Goal: Register for event/course

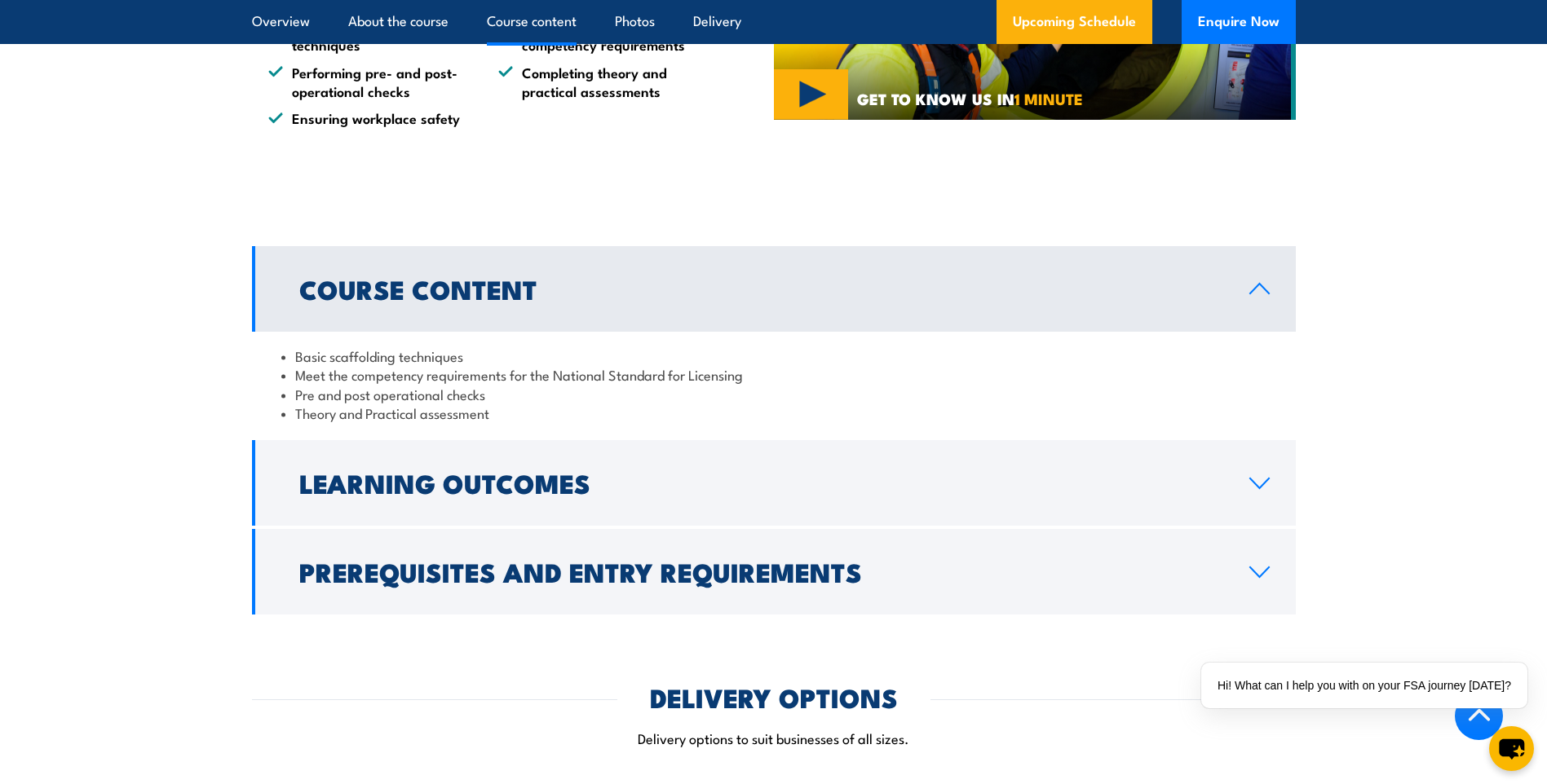
scroll to position [1305, 0]
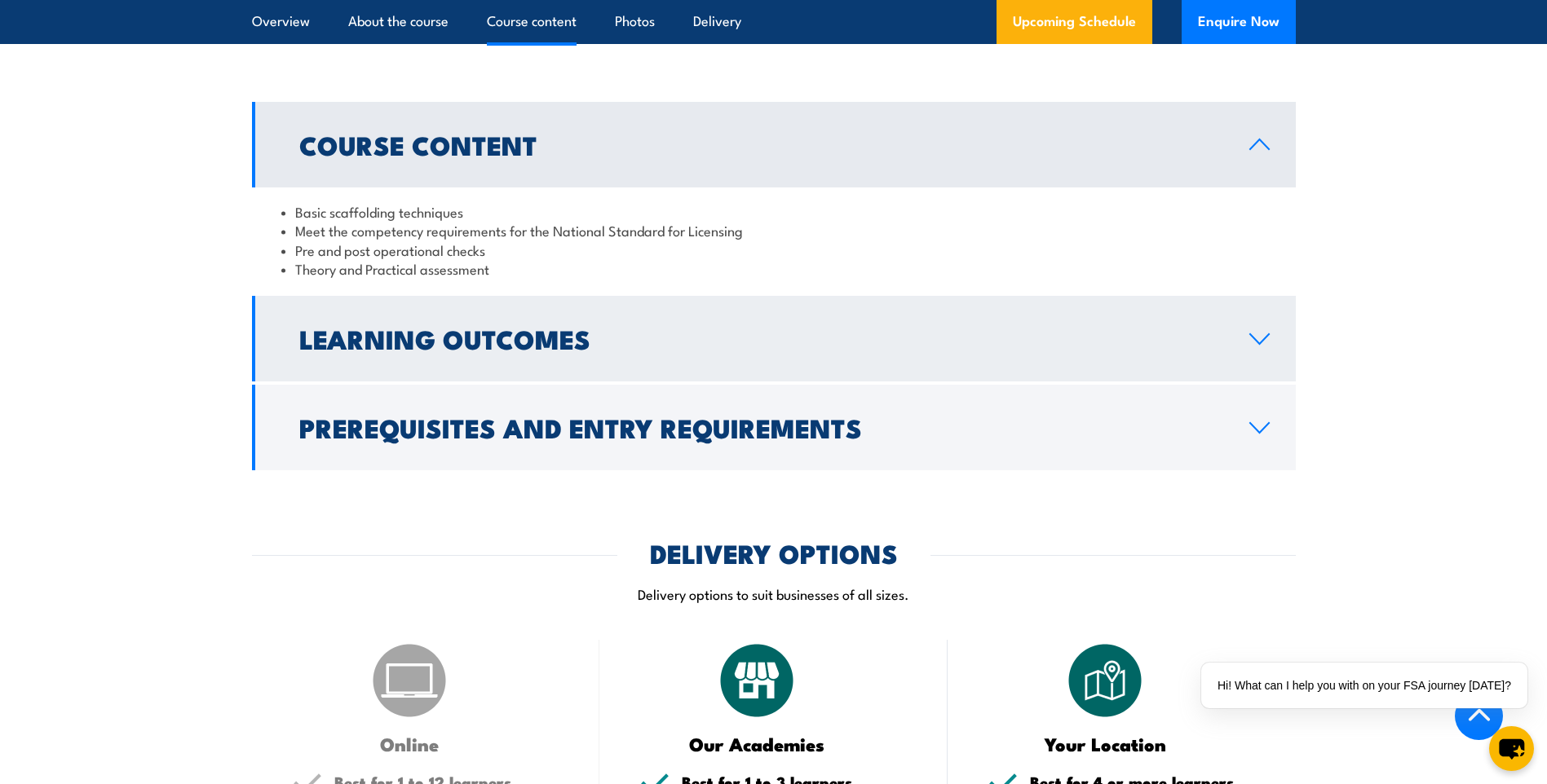
click at [1009, 350] on link "Learning Outcomes" at bounding box center [774, 338] width 1044 height 85
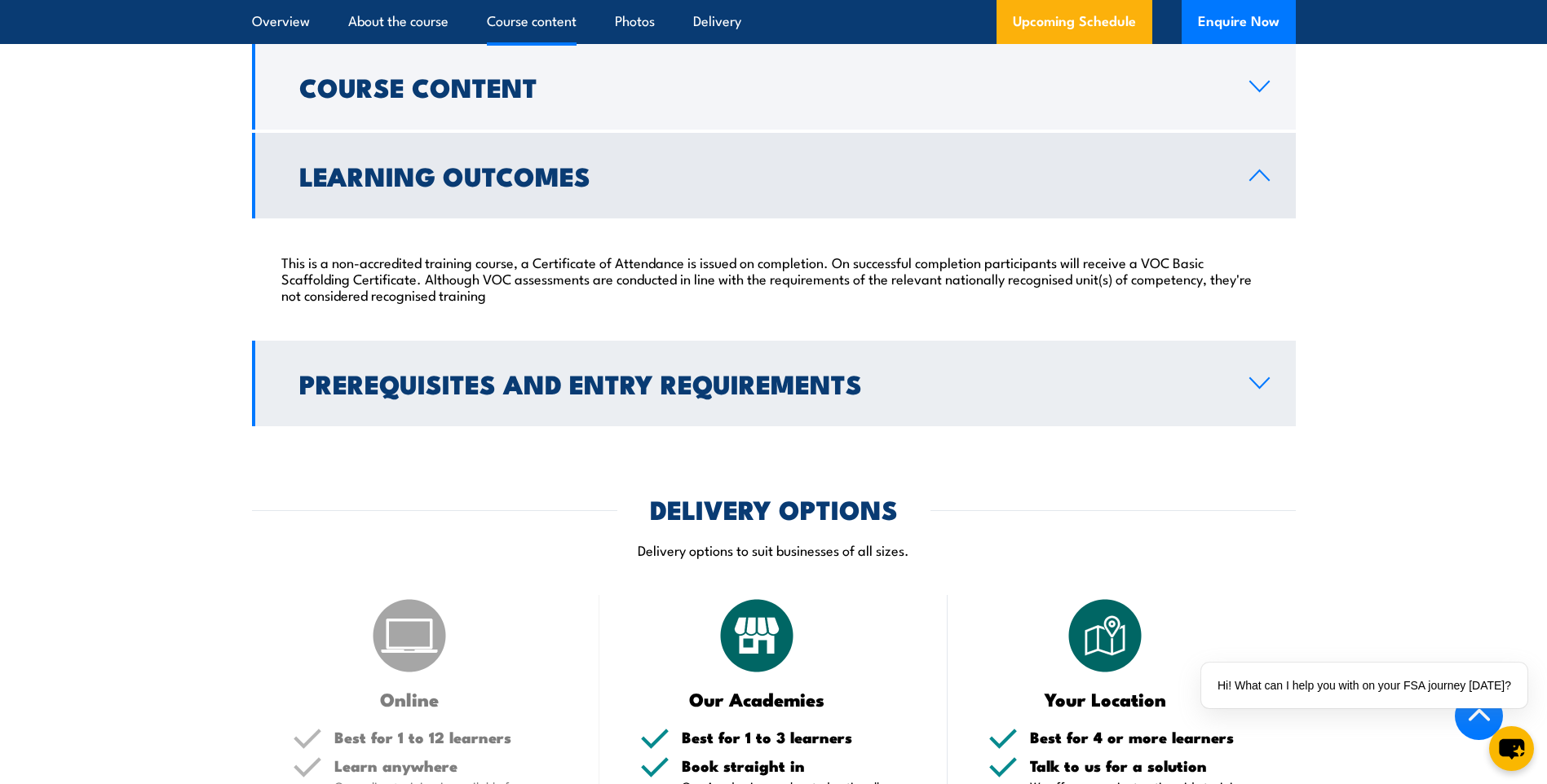
scroll to position [1386, 0]
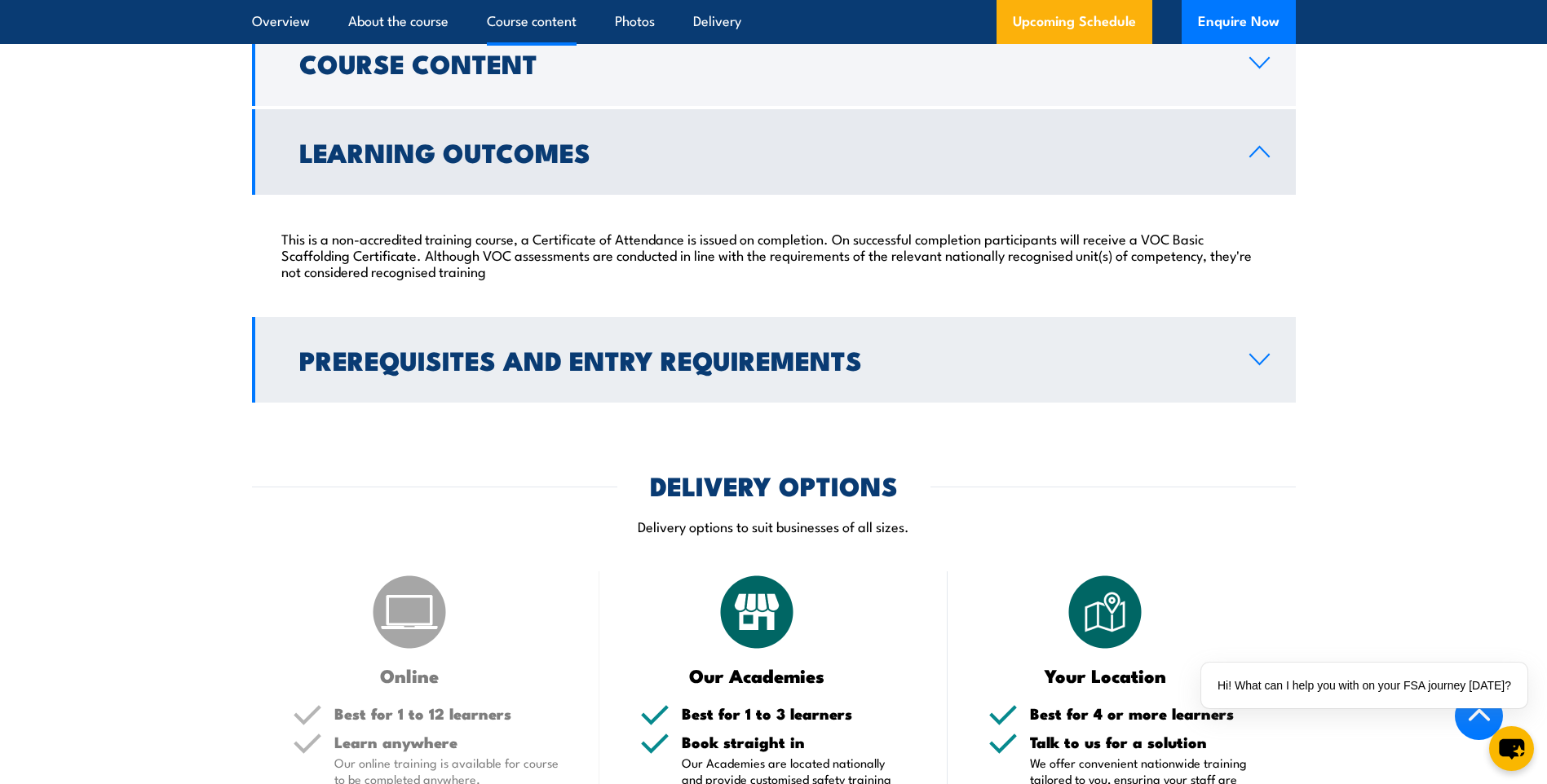
click at [731, 371] on h2 "Prerequisites and Entry Requirements" at bounding box center [761, 359] width 924 height 23
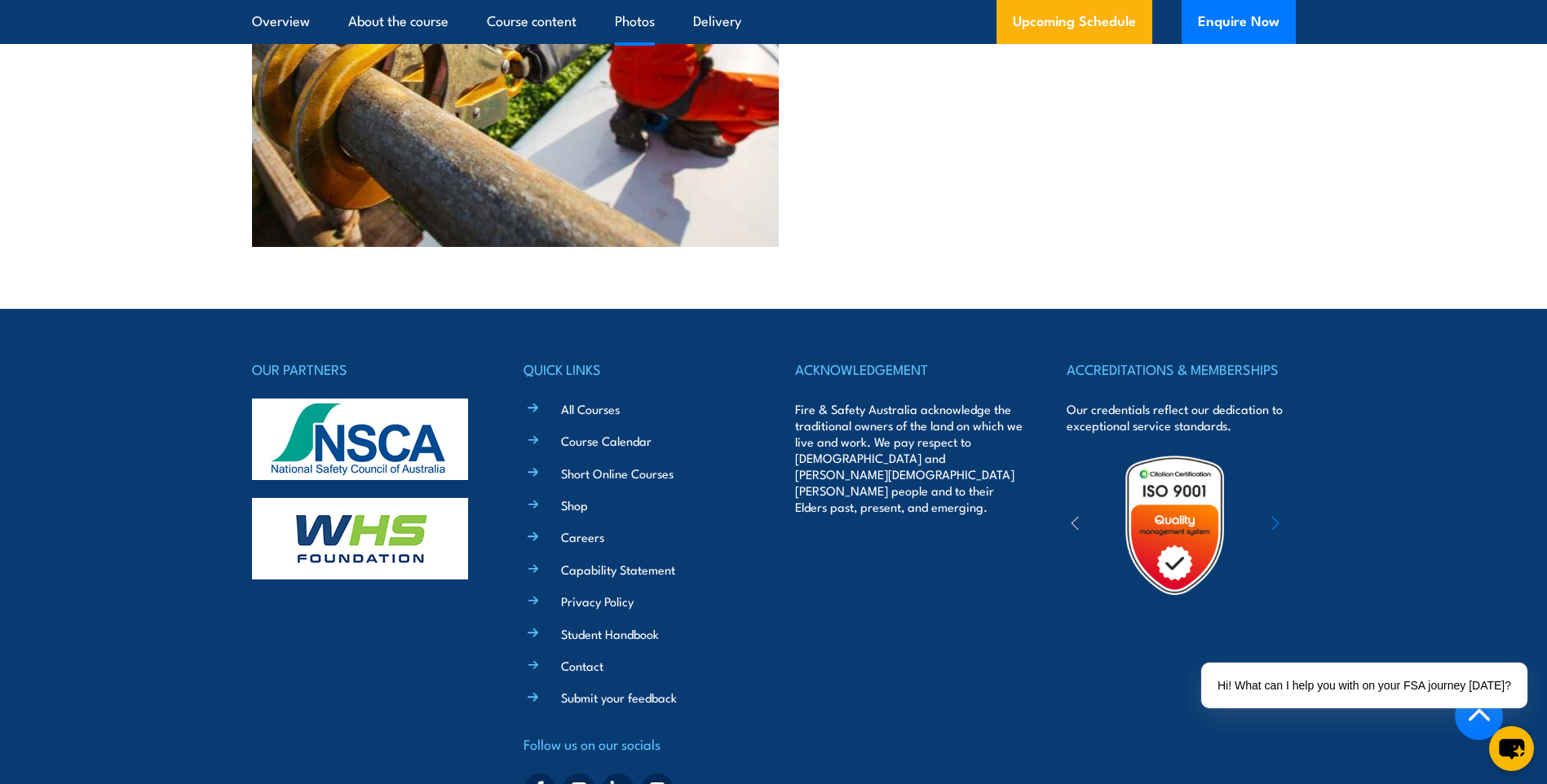
scroll to position [3995, 0]
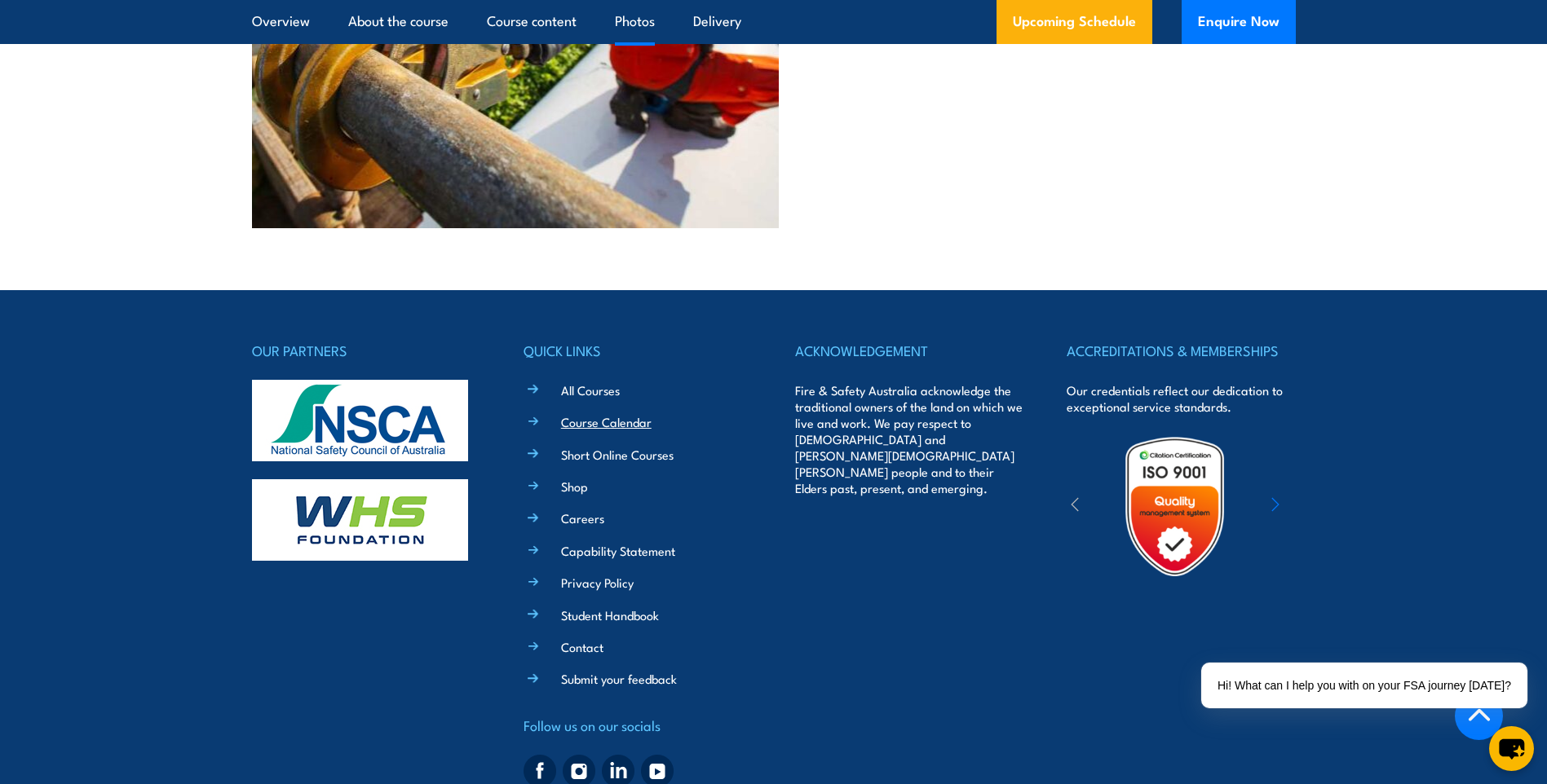
click at [624, 430] on link "Course Calendar" at bounding box center [606, 422] width 90 height 17
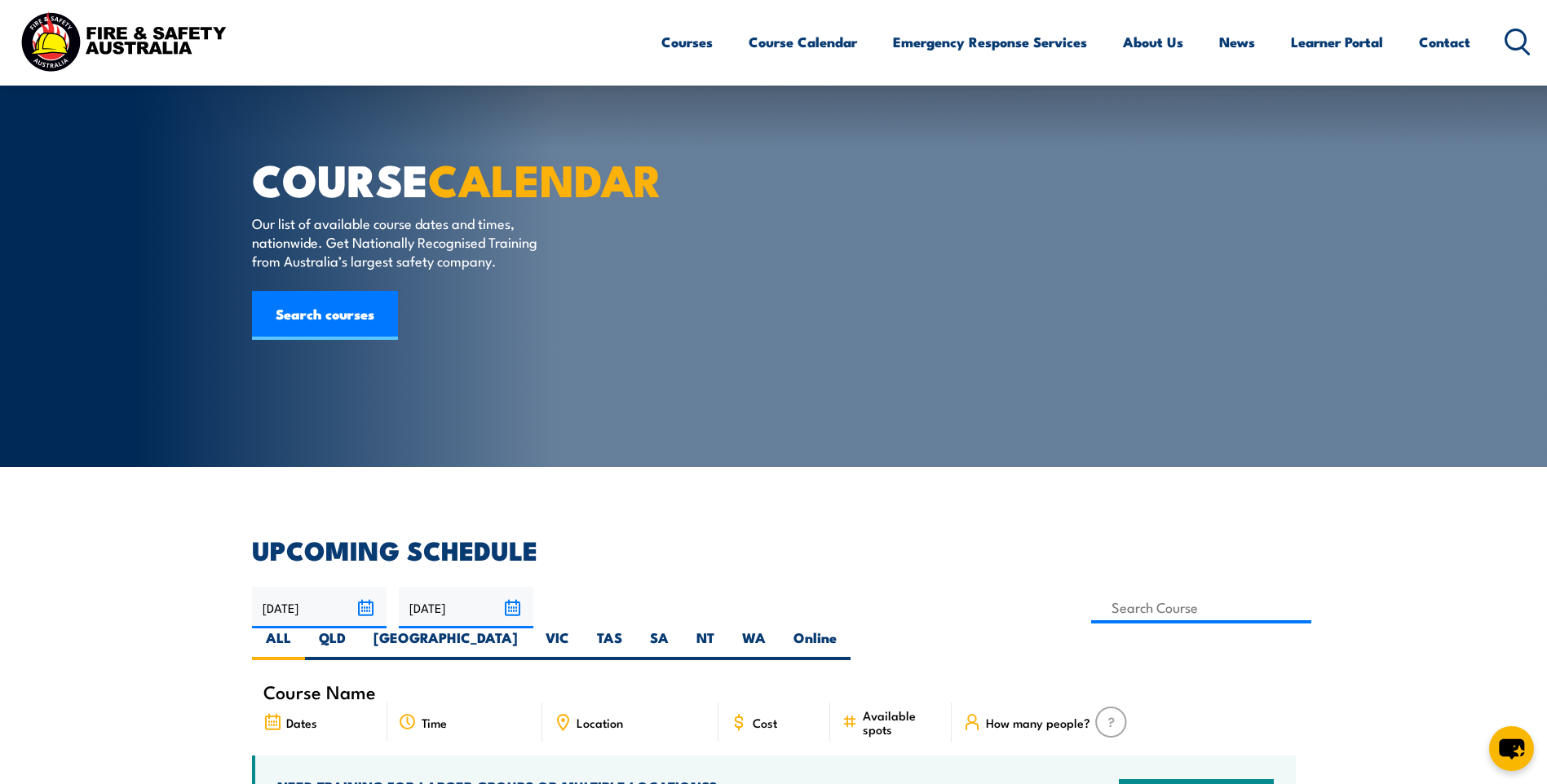
scroll to position [326, 0]
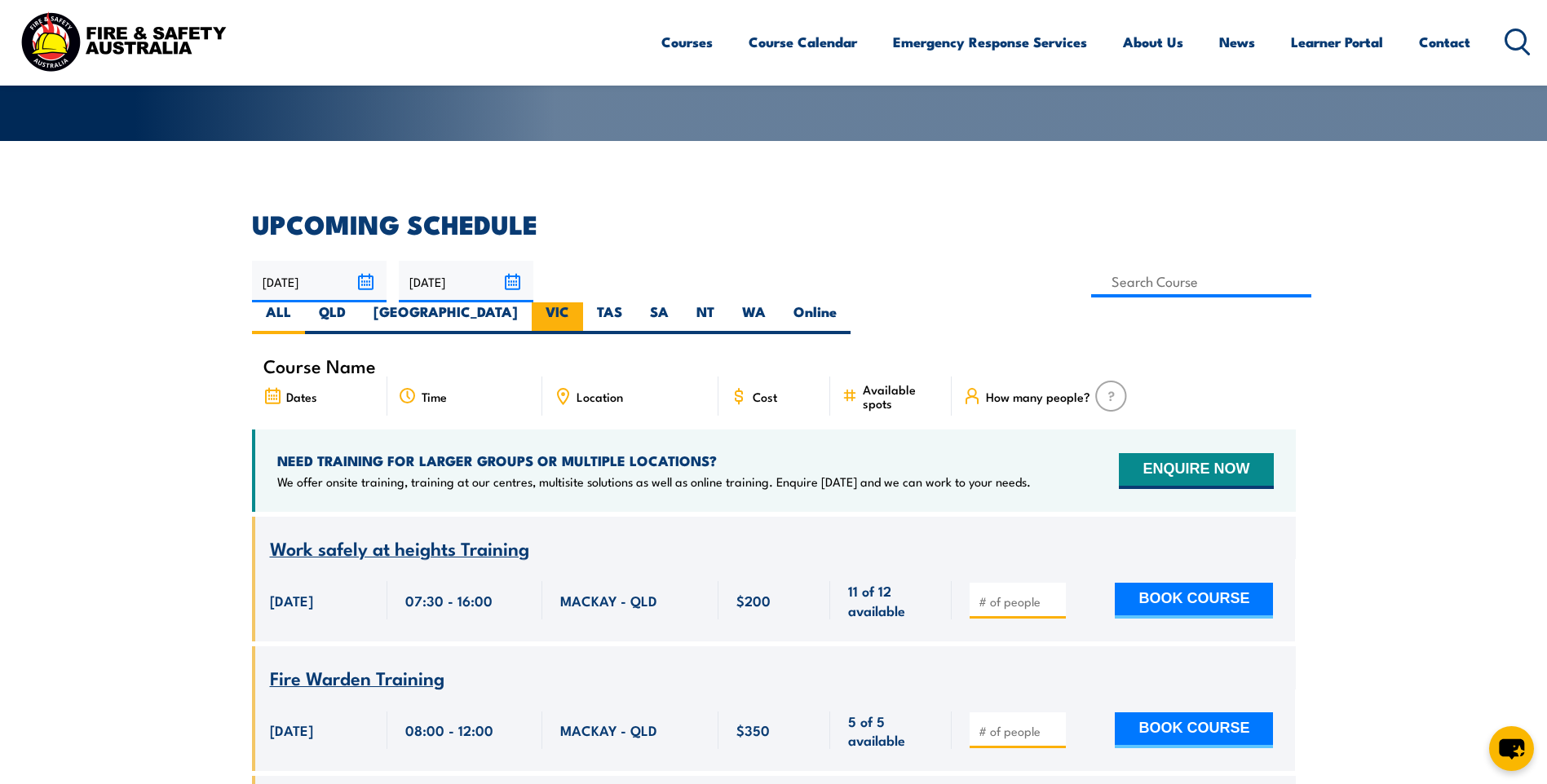
click at [583, 302] on label "VIC" at bounding box center [557, 318] width 51 height 32
click at [580, 302] on input "VIC" at bounding box center [574, 307] width 11 height 11
radio input "true"
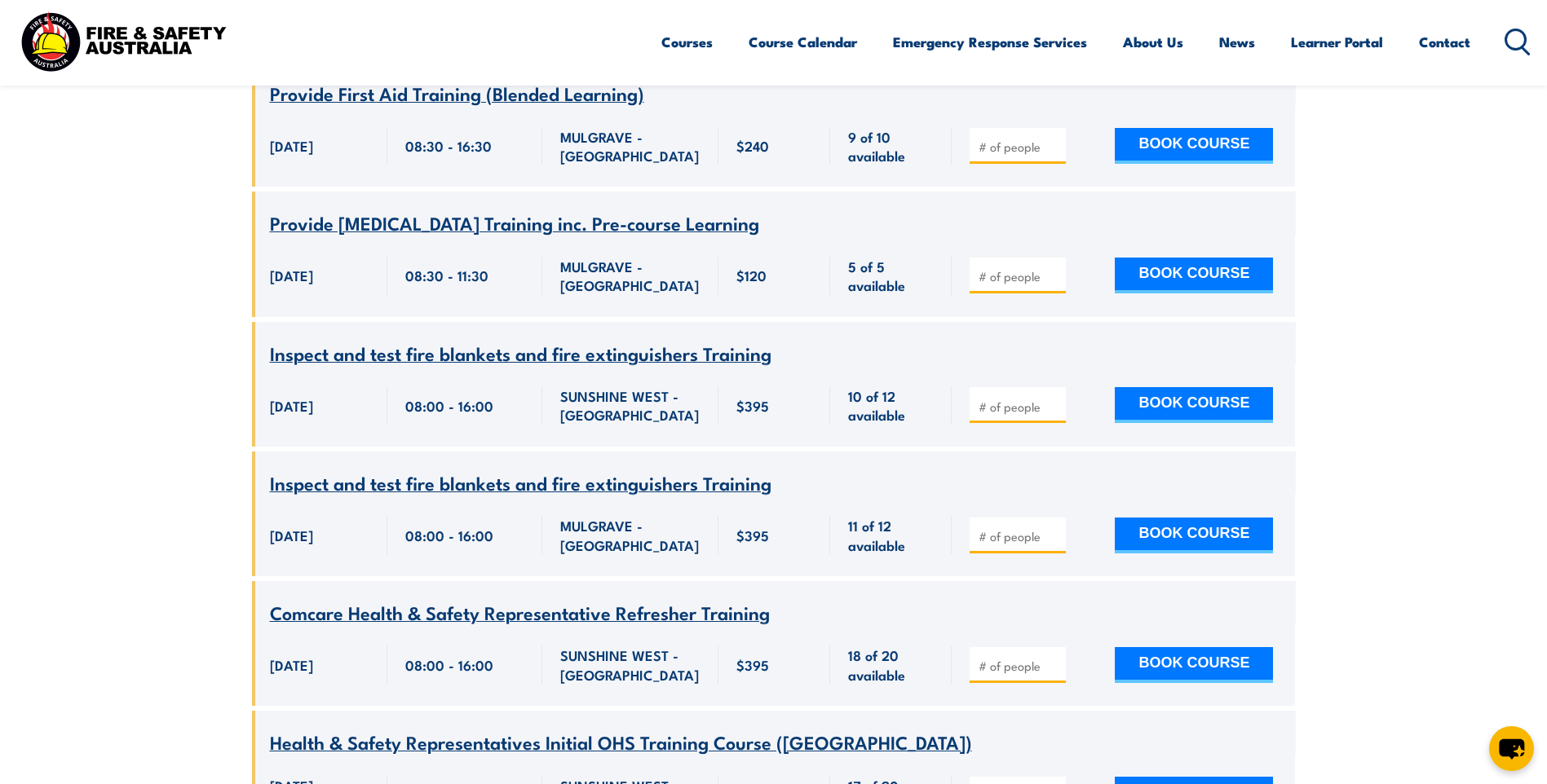
scroll to position [8773, 0]
